Goal: Find specific page/section: Find specific page/section

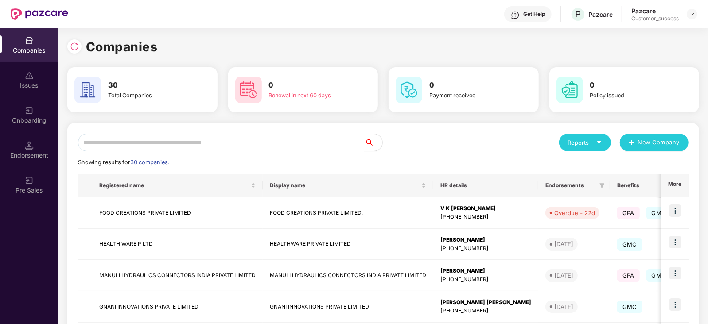
scroll to position [0, 0]
click at [124, 144] on input "text" at bounding box center [221, 143] width 287 height 18
type input "*"
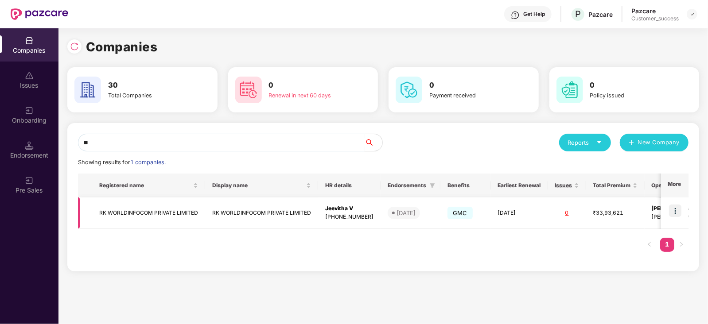
type input "**"
drag, startPoint x: 199, startPoint y: 211, endPoint x: 93, endPoint y: 205, distance: 106.5
click at [93, 205] on td "RK WORLDINFOCOM PRIVATE LIMITED" at bounding box center [148, 213] width 113 height 31
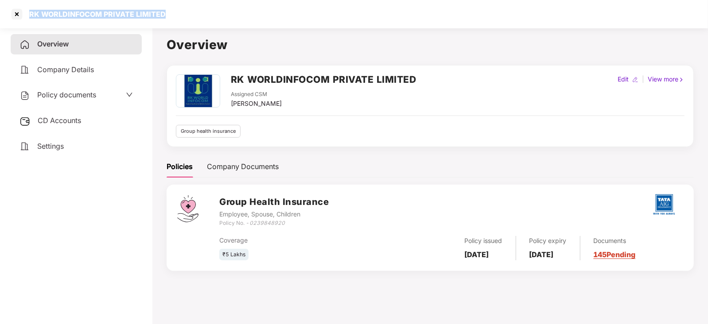
drag, startPoint x: 165, startPoint y: 12, endPoint x: 27, endPoint y: 23, distance: 139.0
click at [27, 23] on div "RK WORLDINFOCOM PRIVATE LIMITED" at bounding box center [354, 14] width 708 height 28
copy div "RK WORLDINFOCOM PRIVATE LIMITED"
